Goal: Communication & Community: Connect with others

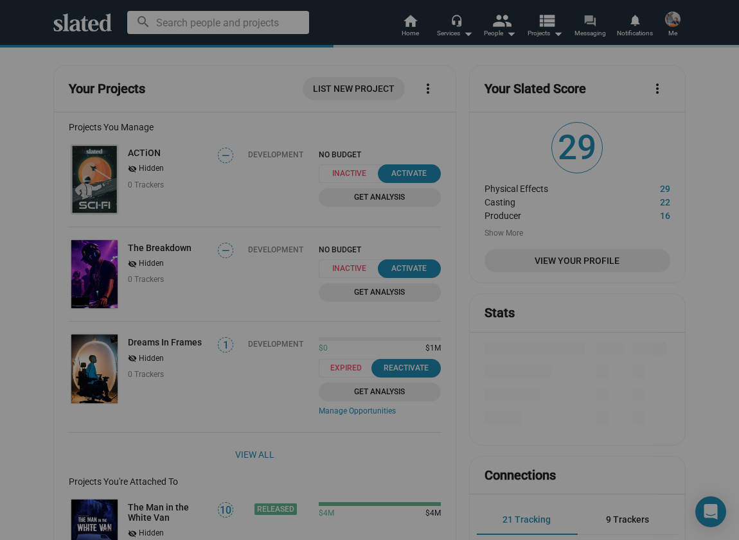
click at [596, 30] on span "Messaging" at bounding box center [589, 33] width 31 height 15
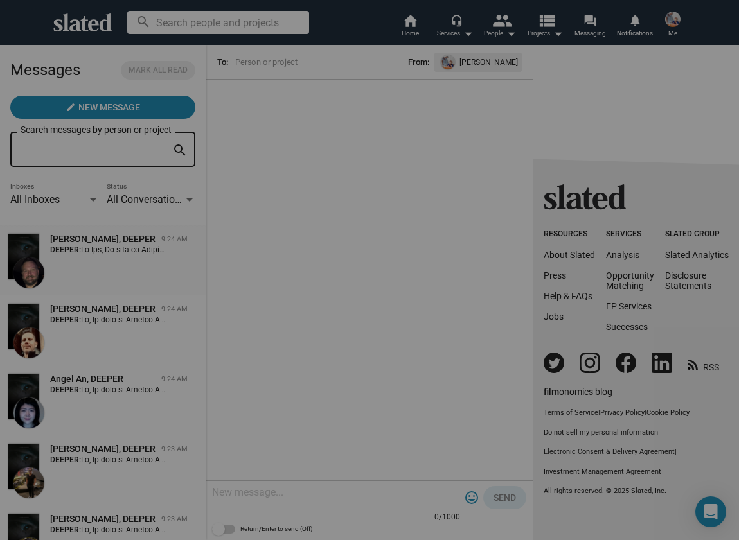
click at [47, 283] on div "[PERSON_NAME], DEEPER 9:24 AM DEEPER:" at bounding box center [103, 260] width 190 height 55
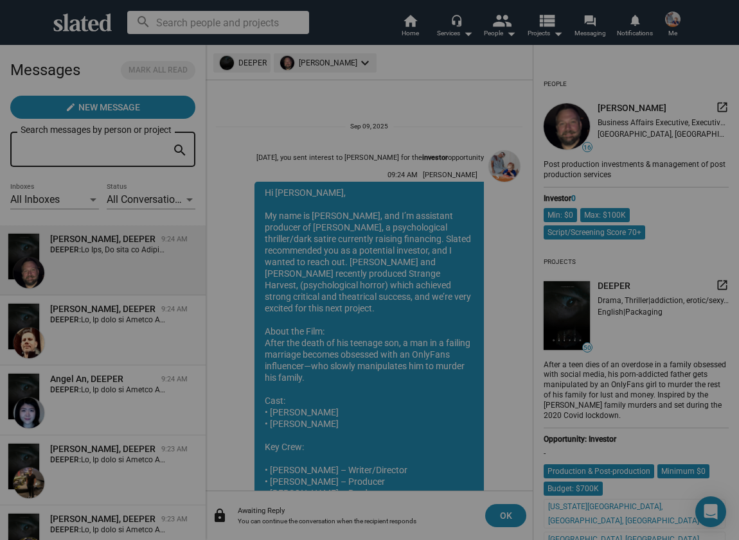
scroll to position [256, 0]
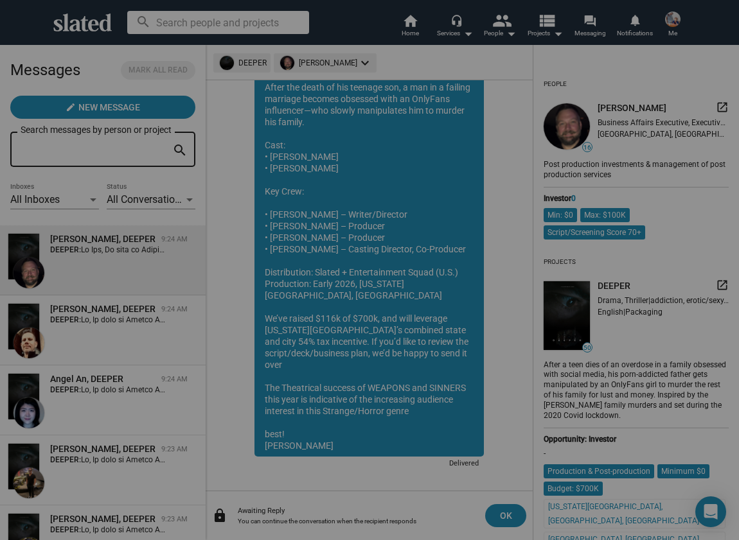
click at [67, 312] on div "[PERSON_NAME], DEEPER" at bounding box center [103, 309] width 106 height 12
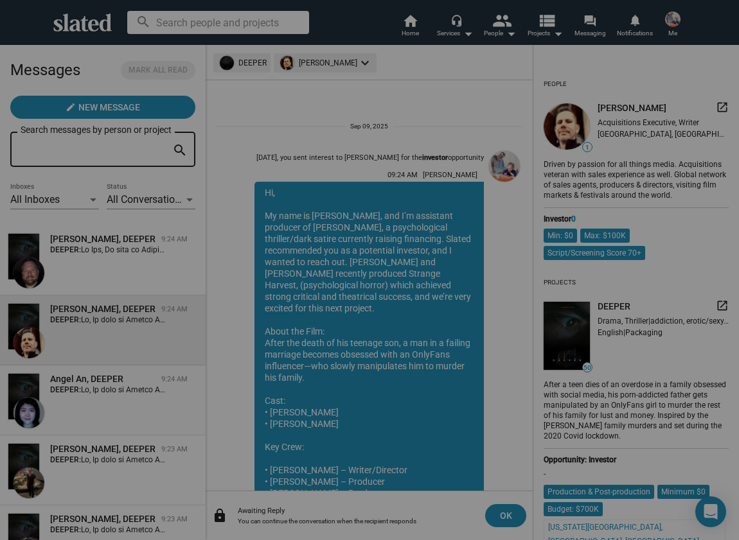
scroll to position [256, 0]
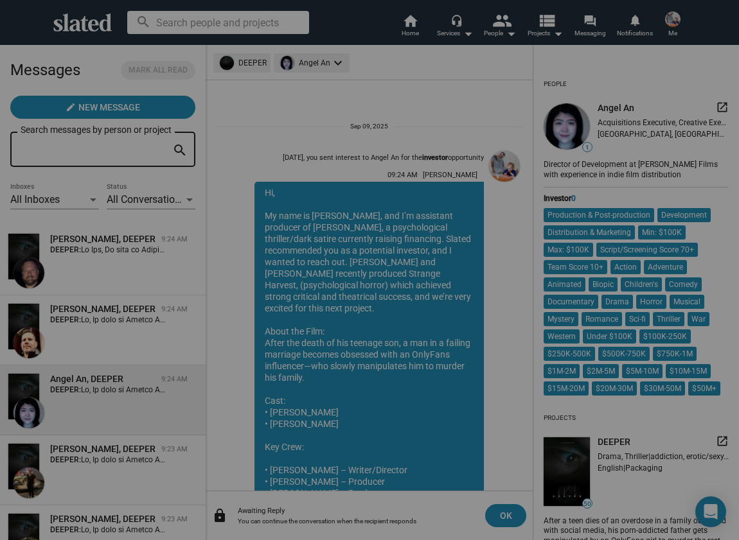
scroll to position [256, 0]
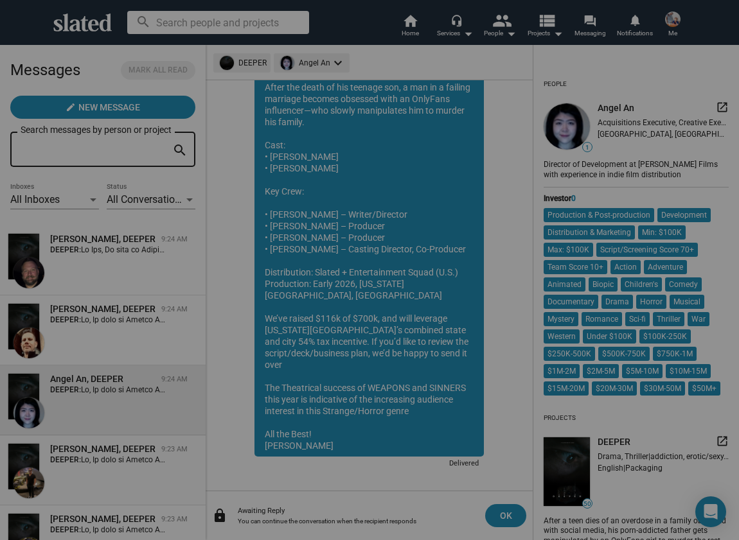
click at [101, 444] on div "[PERSON_NAME], DEEPER" at bounding box center [103, 449] width 106 height 12
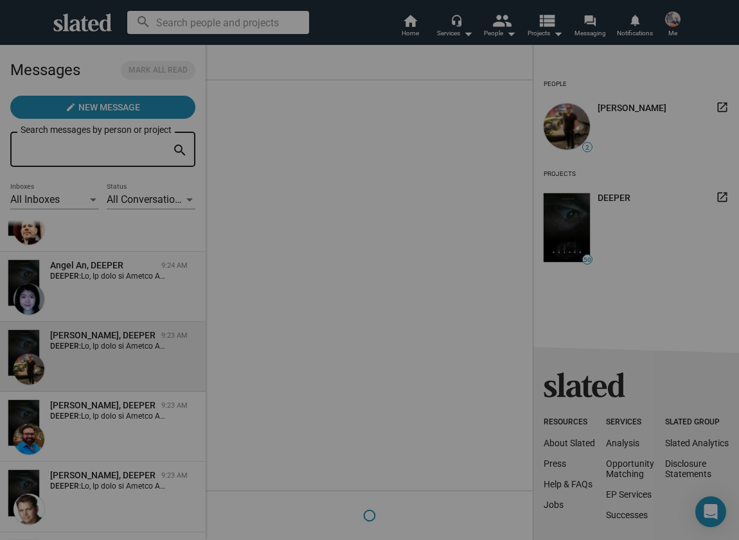
scroll to position [117, 0]
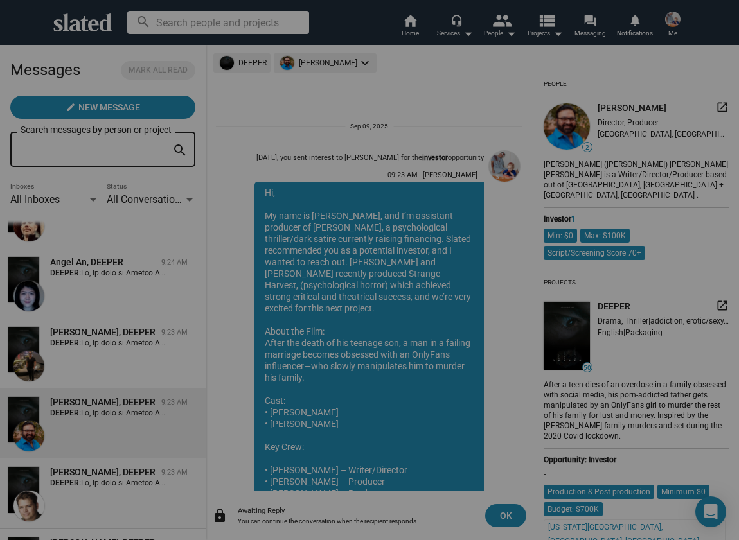
scroll to position [256, 0]
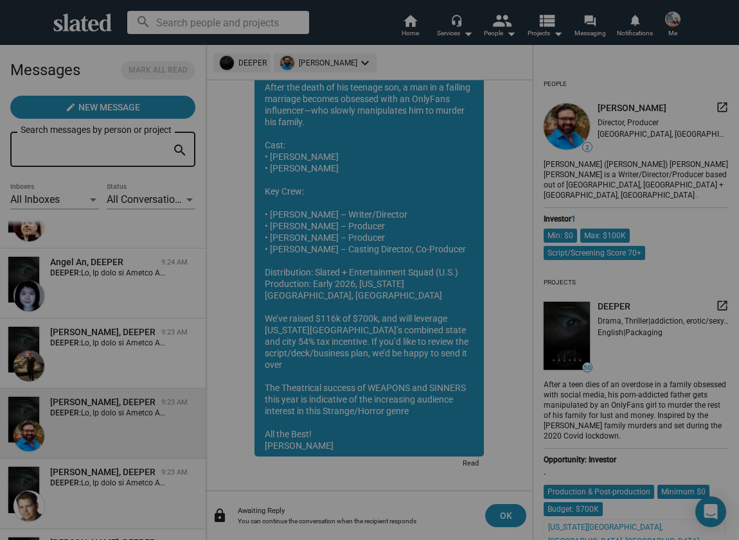
click at [140, 496] on div "[PERSON_NAME], DEEPER 9:23 AM DEEPER:" at bounding box center [103, 493] width 190 height 55
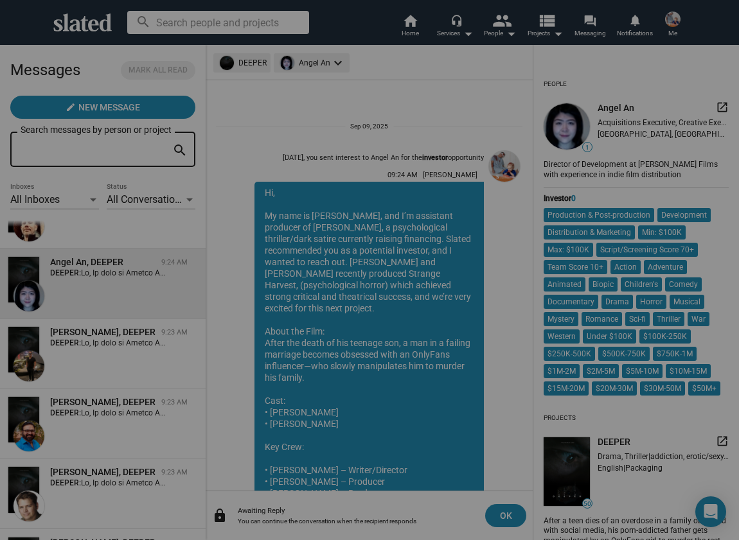
scroll to position [256, 0]
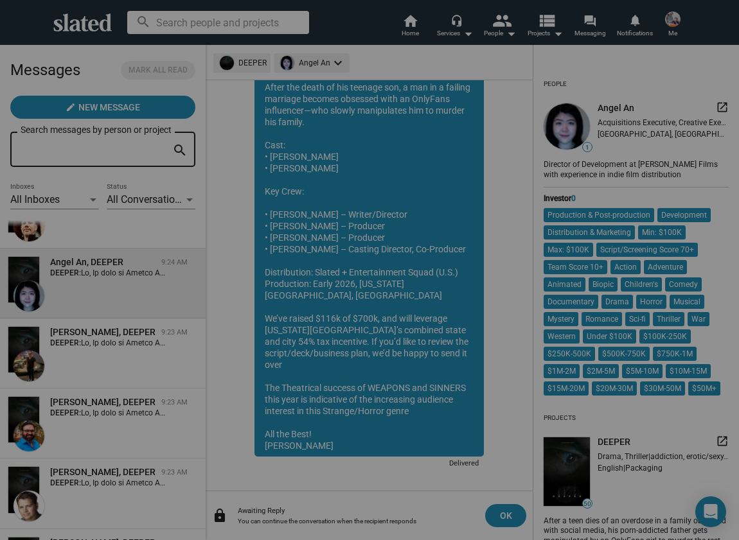
click at [146, 194] on span "All Conversations" at bounding box center [146, 199] width 79 height 12
click at [146, 194] on span "All Conversations" at bounding box center [152, 200] width 90 height 27
click at [72, 199] on div "All Inboxes" at bounding box center [48, 199] width 77 height 13
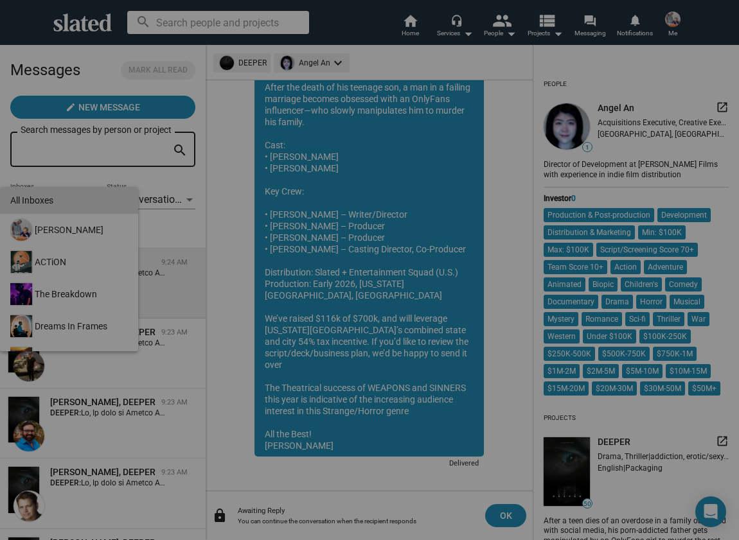
click at [72, 199] on div "All Inboxes" at bounding box center [69, 200] width 118 height 27
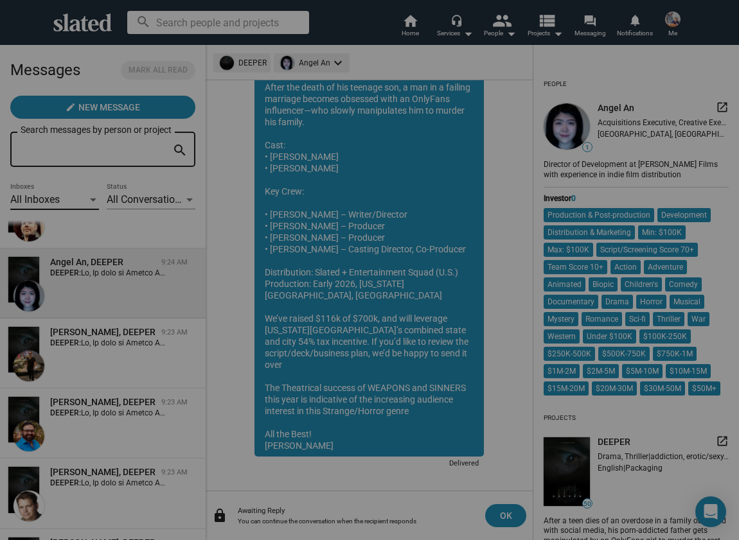
scroll to position [418, 0]
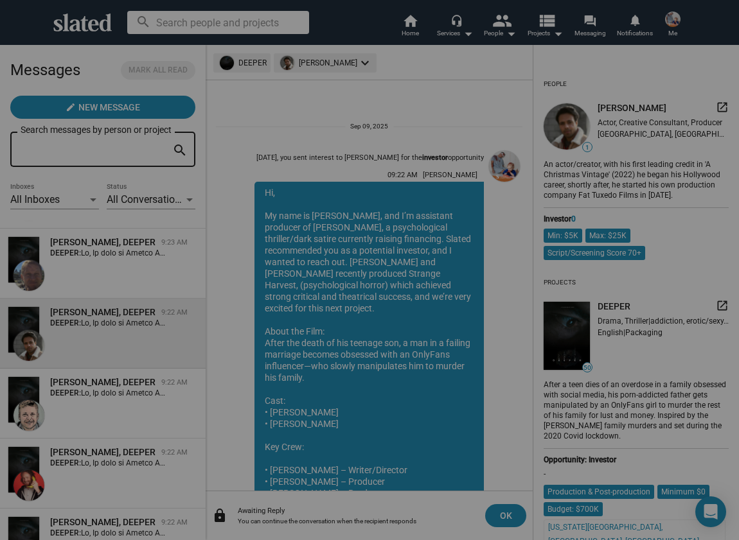
scroll to position [256, 0]
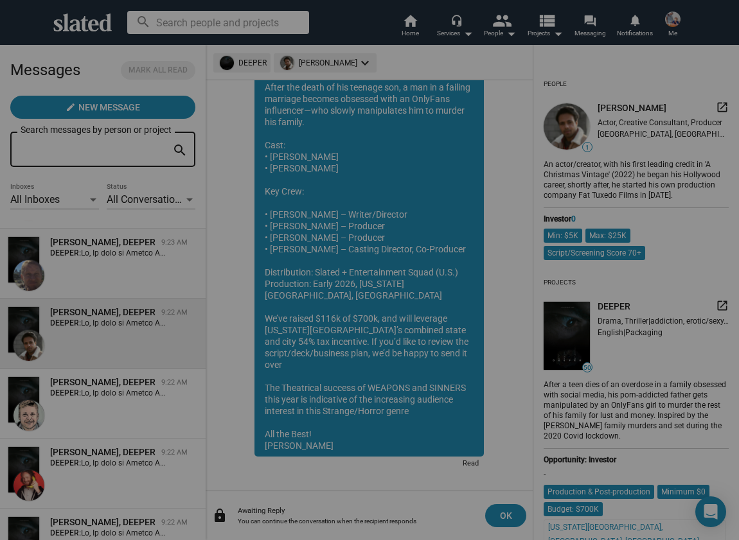
click at [137, 265] on div "[PERSON_NAME], DEEPER 9:23 AM DEEPER:" at bounding box center [103, 263] width 190 height 55
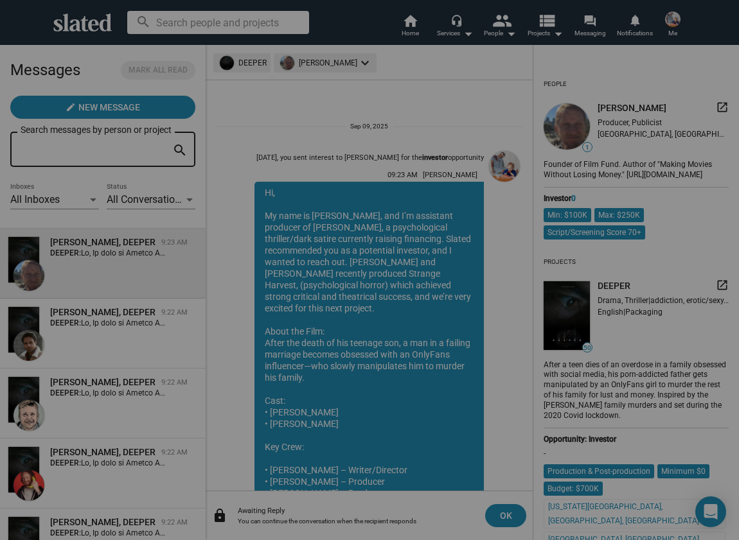
scroll to position [256, 0]
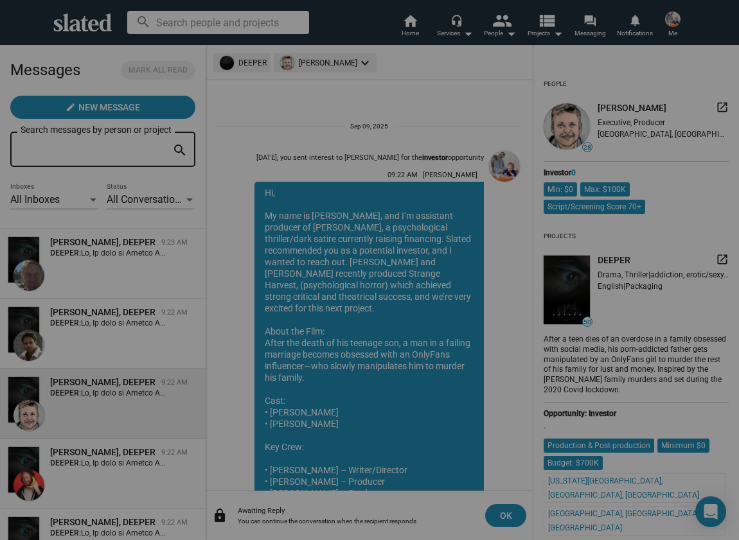
scroll to position [256, 0]
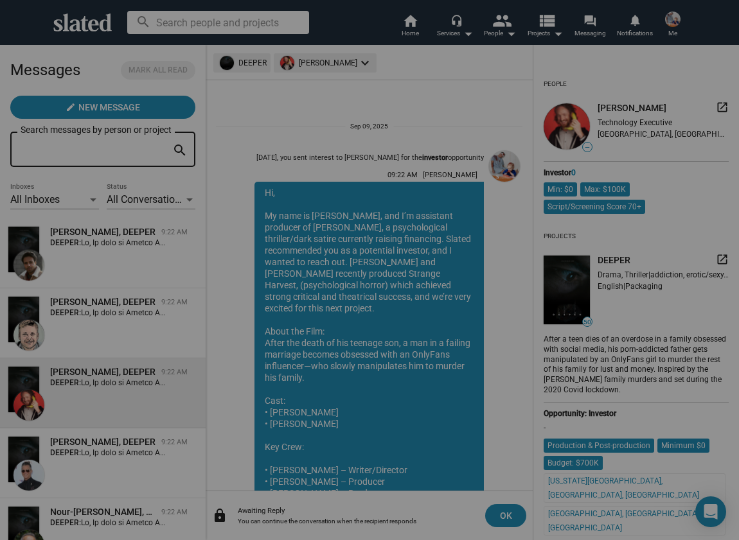
scroll to position [520, 0]
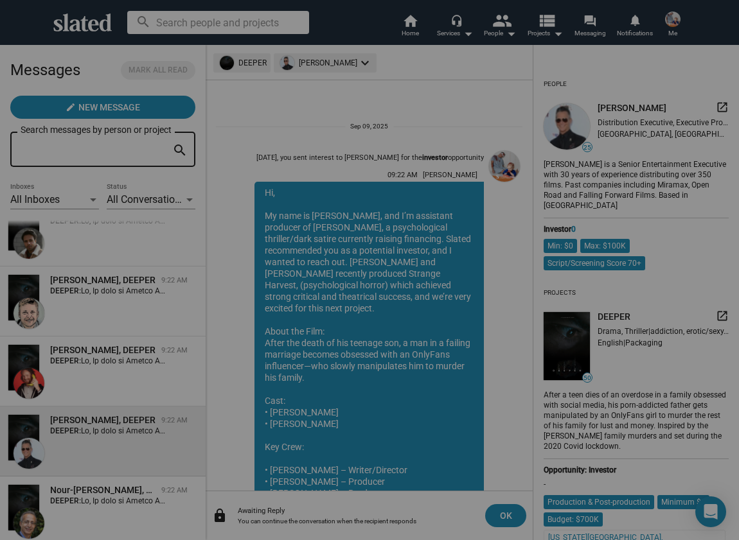
scroll to position [256, 0]
